Goal: Find contact information: Find contact information

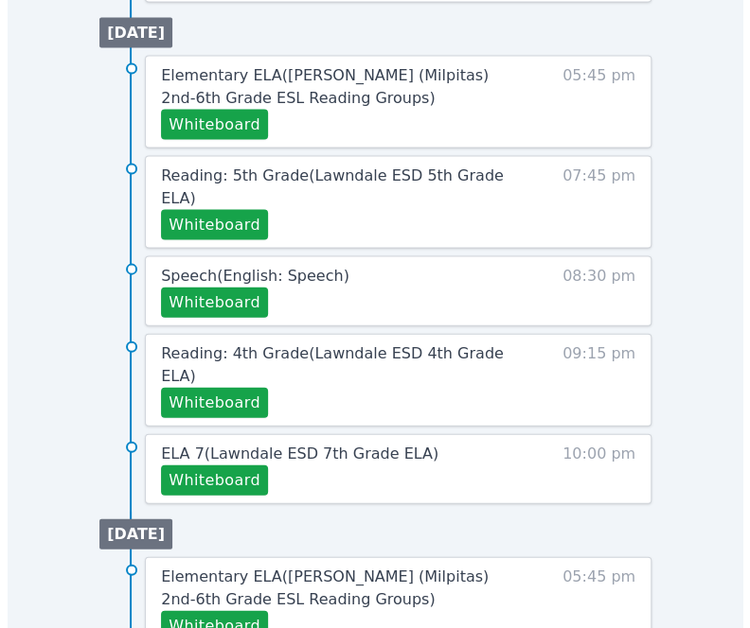
scroll to position [1113, 0]
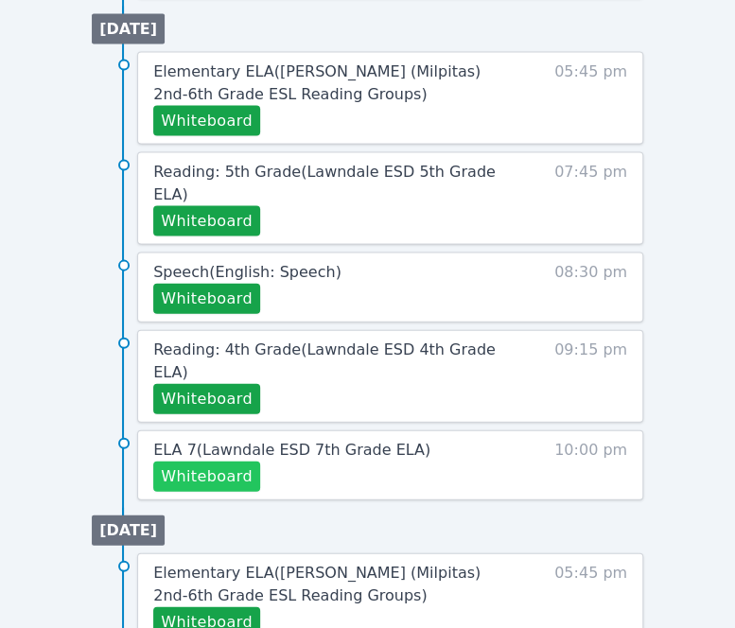
click at [213, 462] on button "Whiteboard" at bounding box center [206, 477] width 107 height 30
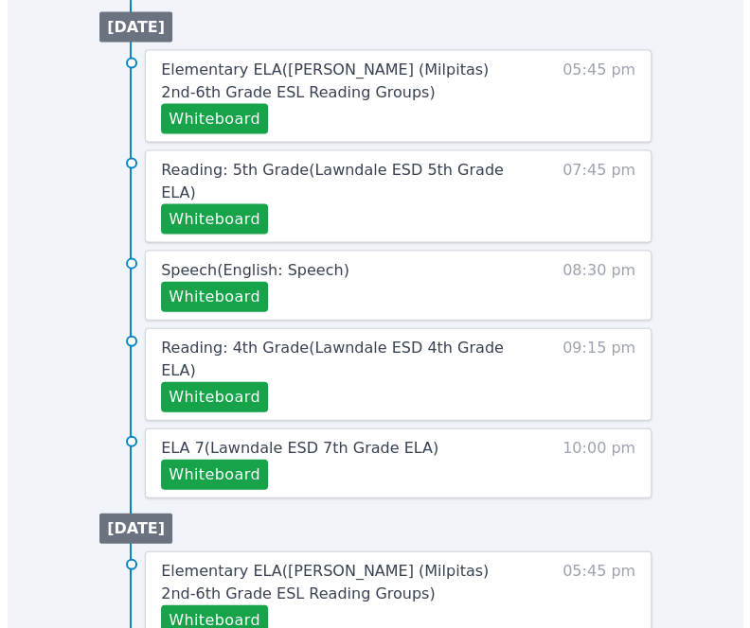
scroll to position [1121, 0]
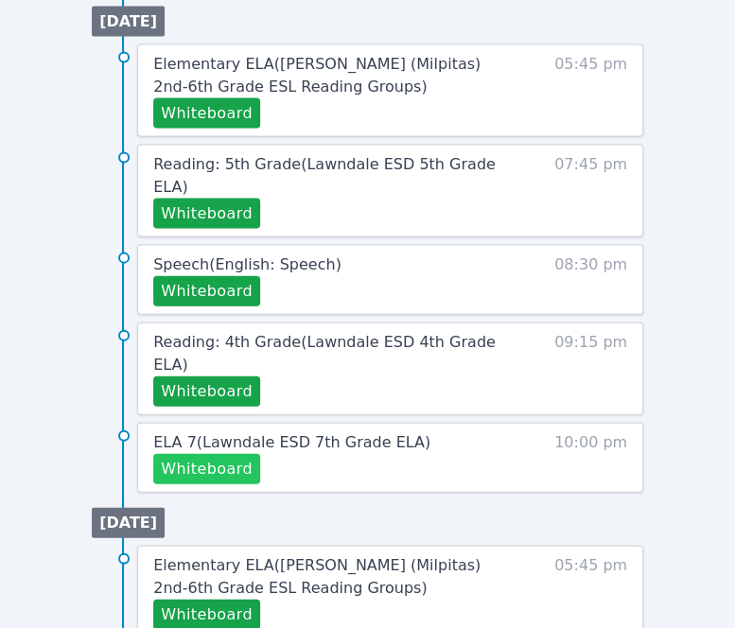
click at [220, 454] on button "Whiteboard" at bounding box center [206, 469] width 107 height 30
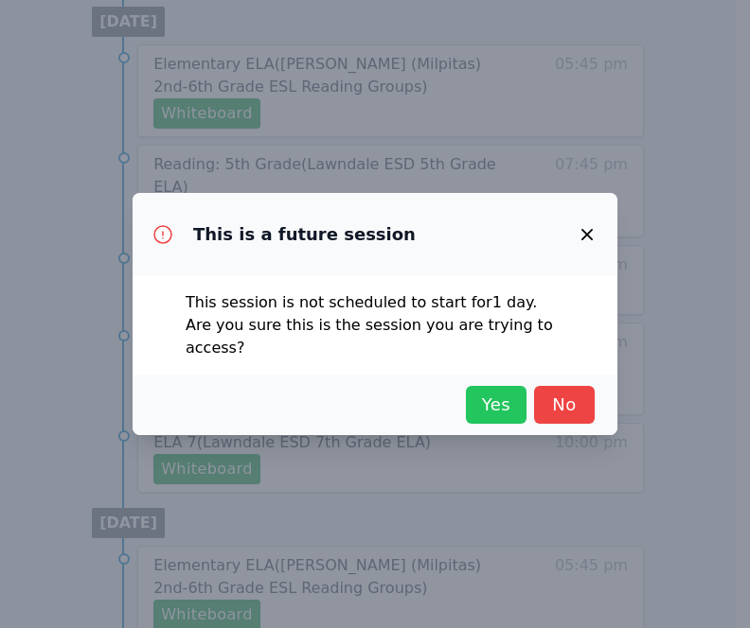
click at [490, 392] on span "Yes" at bounding box center [496, 405] width 42 height 27
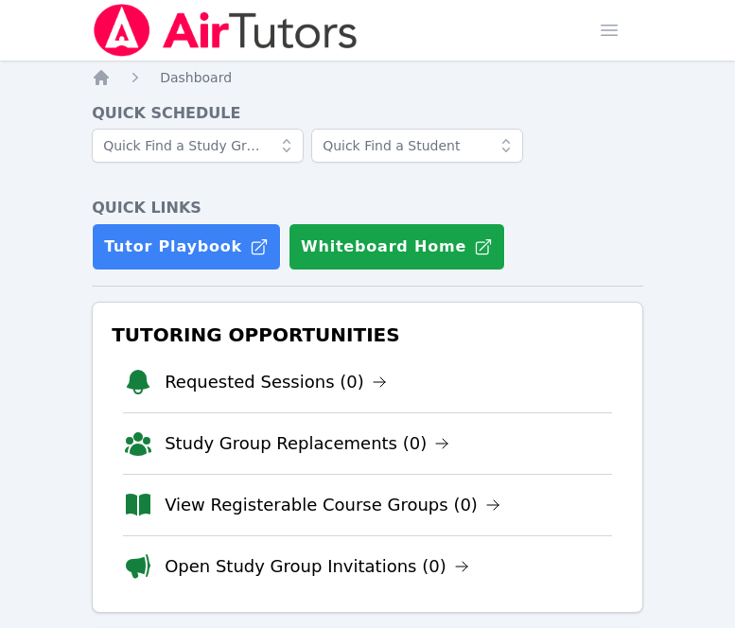
scroll to position [1121, 0]
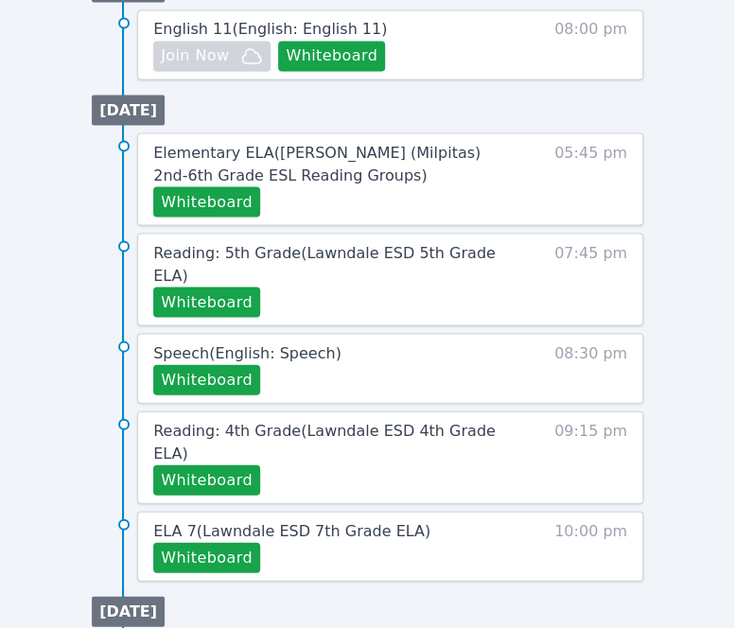
scroll to position [1088, 0]
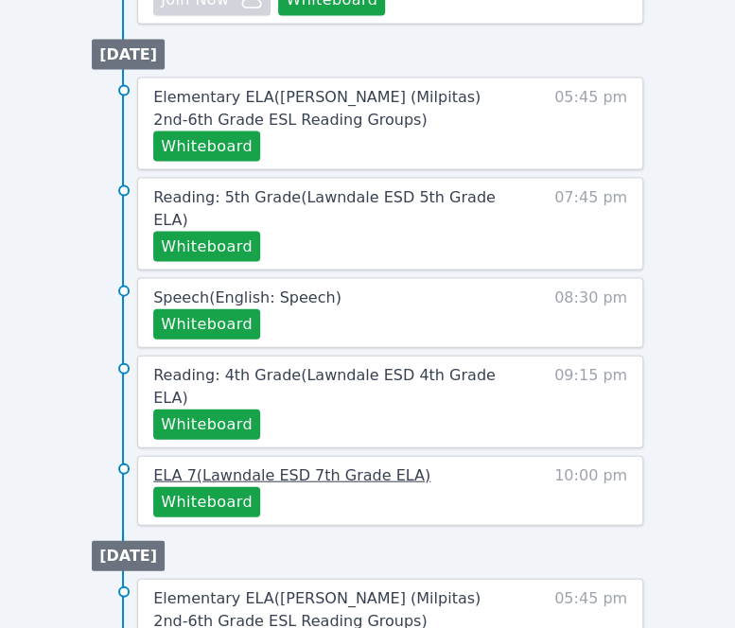
click at [255, 466] on span "ELA 7 ( Lawndale ESD 7th Grade ELA )" at bounding box center [291, 475] width 277 height 18
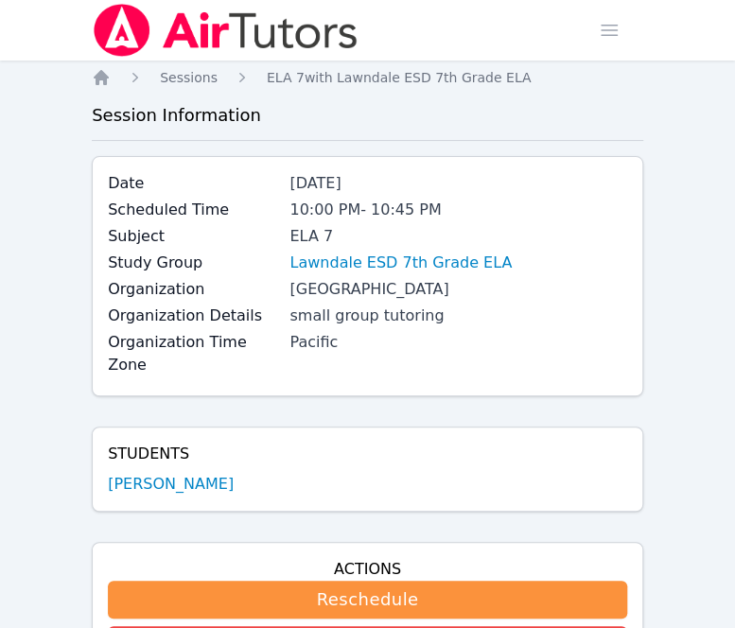
scroll to position [5, 0]
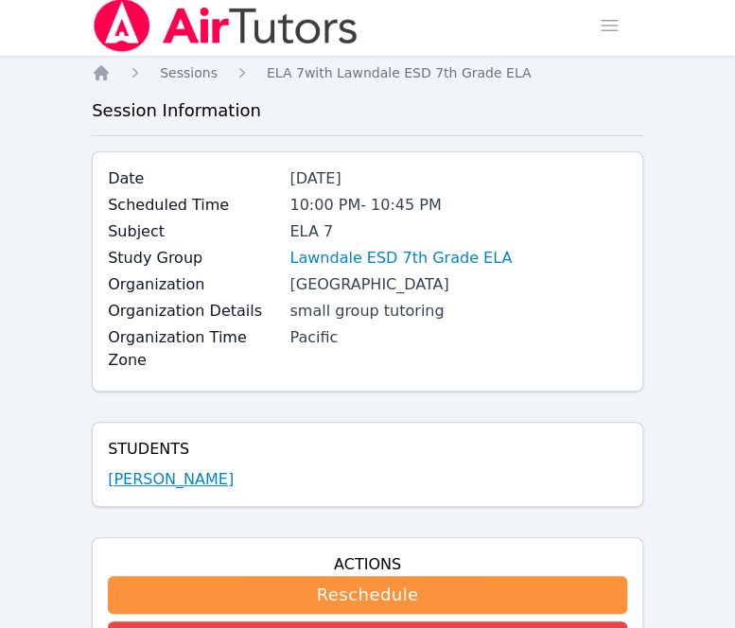
click at [185, 468] on link "Aria McKnight" at bounding box center [171, 479] width 126 height 23
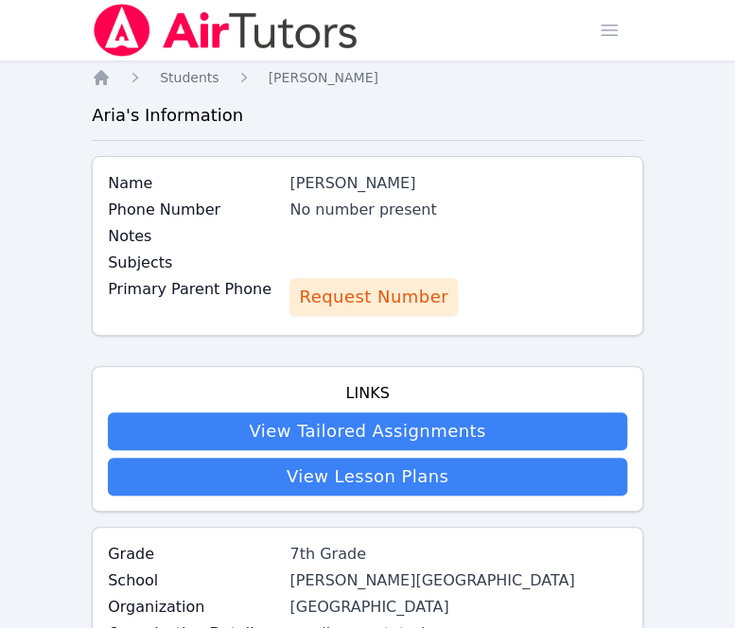
click at [320, 289] on span "Request Number" at bounding box center [373, 297] width 149 height 27
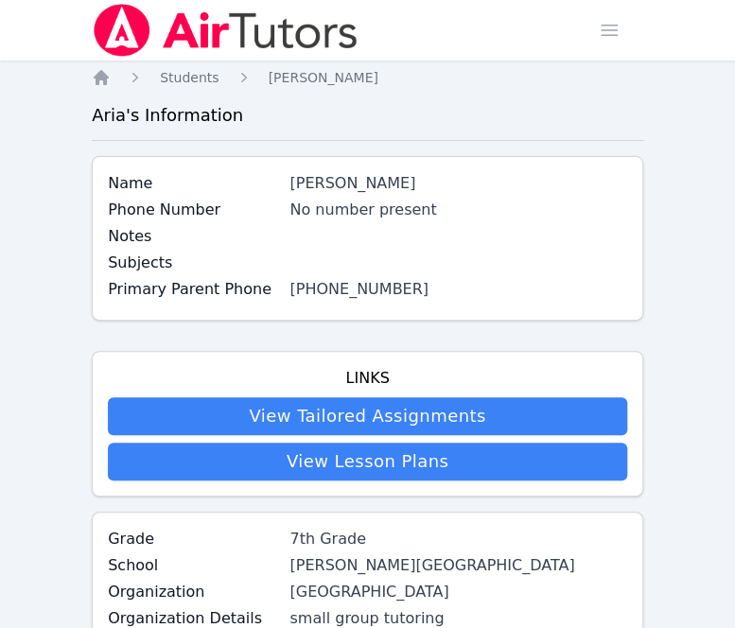
click at [177, 107] on h3 "Aria 's Information" at bounding box center [368, 115] width 552 height 27
